Goal: Navigation & Orientation: Go to known website

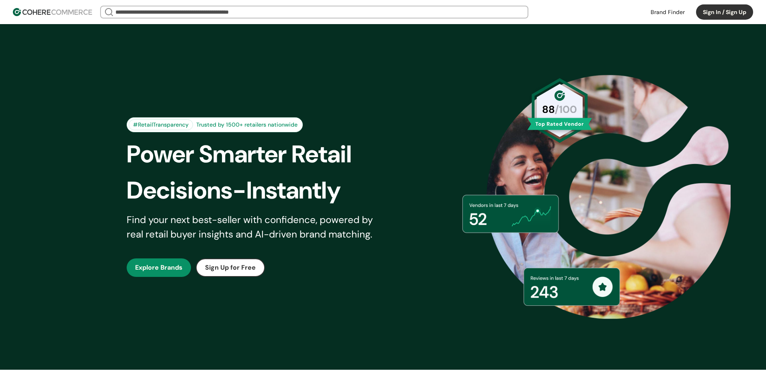
click at [718, 9] on button "Sign In / Sign Up" at bounding box center [724, 11] width 57 height 15
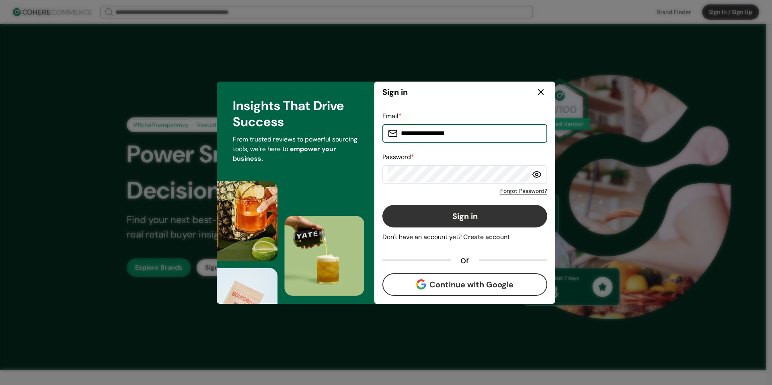
click at [540, 91] on icon at bounding box center [540, 92] width 5 height 5
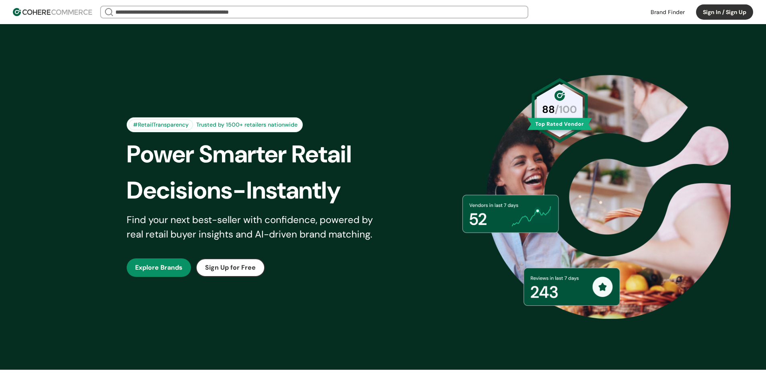
click at [676, 9] on link at bounding box center [667, 12] width 44 height 12
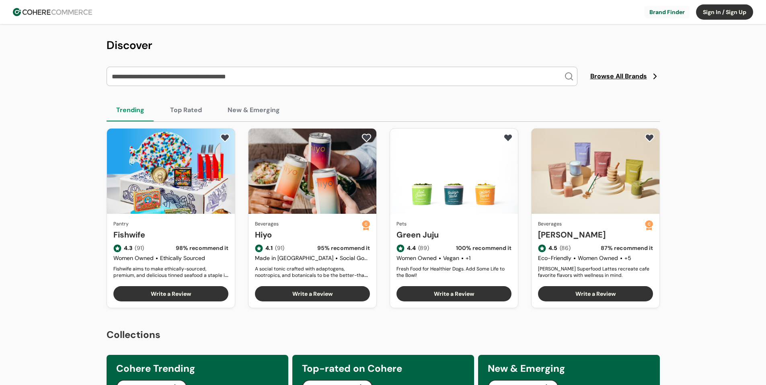
click at [724, 10] on button "Sign In / Sign Up" at bounding box center [724, 11] width 57 height 15
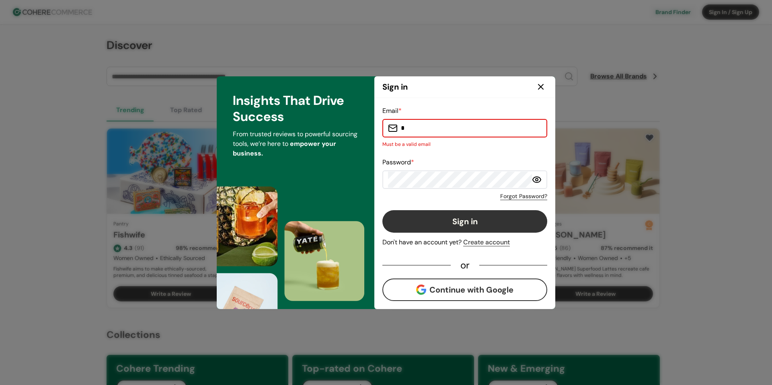
click at [471, 127] on input "*" at bounding box center [469, 128] width 144 height 16
type input "**********"
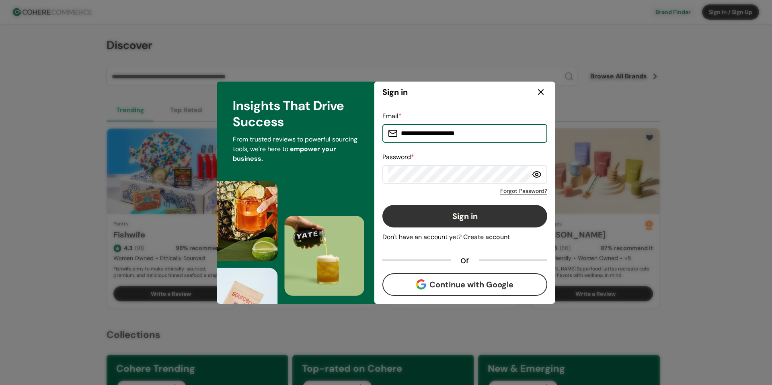
click at [472, 211] on button "Sign in" at bounding box center [464, 216] width 165 height 23
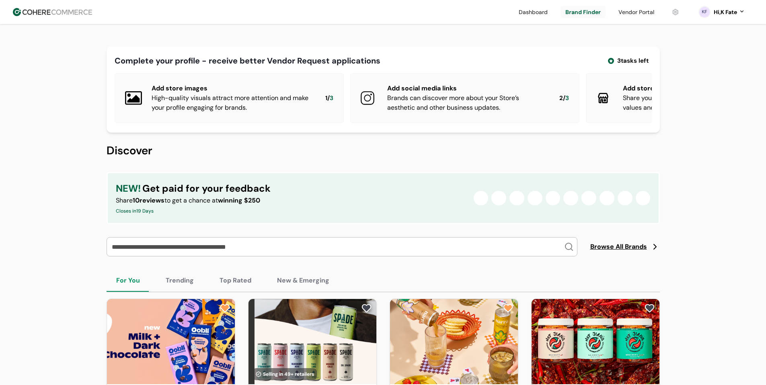
click at [638, 12] on link at bounding box center [635, 12] width 45 height 12
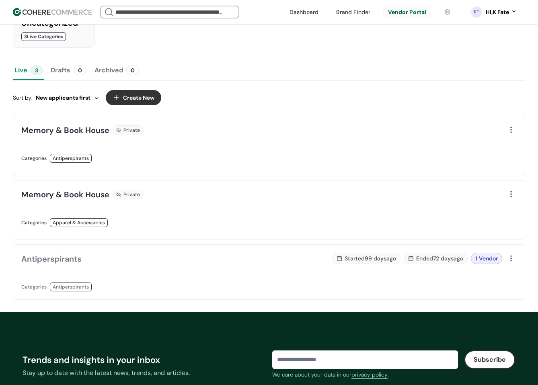
scroll to position [201, 0]
